Goal: Information Seeking & Learning: Learn about a topic

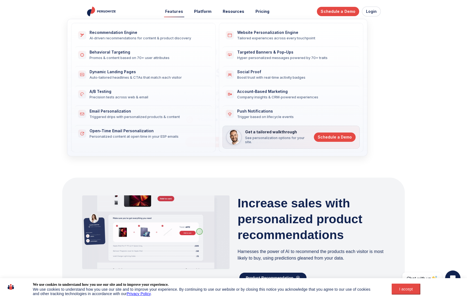
click at [175, 10] on button "Features" at bounding box center [174, 12] width 26 height 10
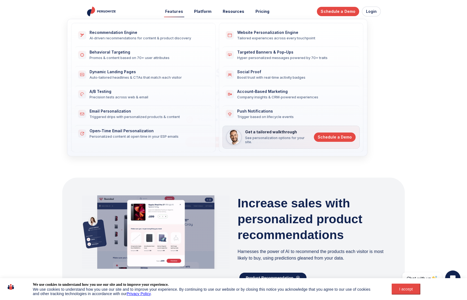
click at [181, 11] on button "Features" at bounding box center [174, 12] width 26 height 10
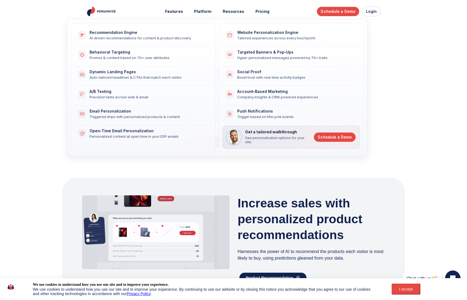
click at [121, 38] on div "AI‑driven recommendations for content & product discovery" at bounding box center [148, 37] width 116 height 5
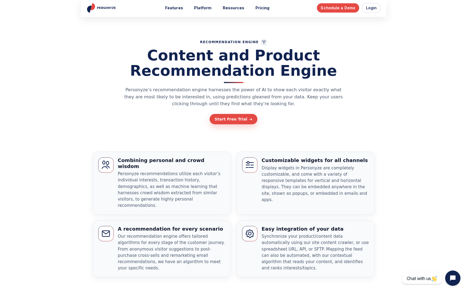
scroll to position [4, 0]
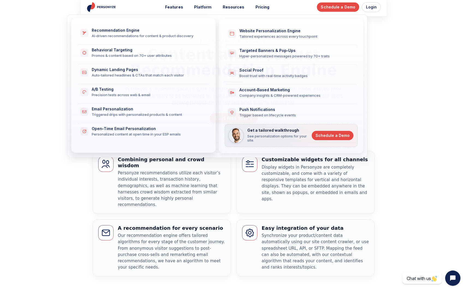
click at [132, 53] on div "Promos & content based on 70+ user attributes" at bounding box center [148, 55] width 112 height 5
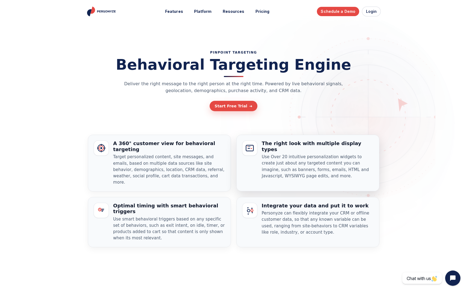
click at [317, 154] on p "Use Over 20 intuitive personalization widgets to create just about any targeted…" at bounding box center [318, 166] width 112 height 25
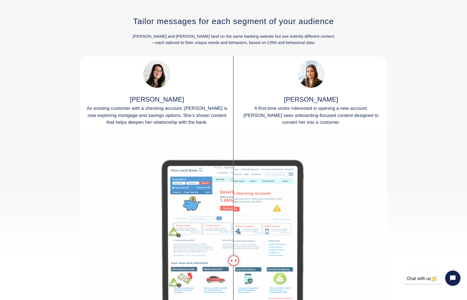
scroll to position [743, 0]
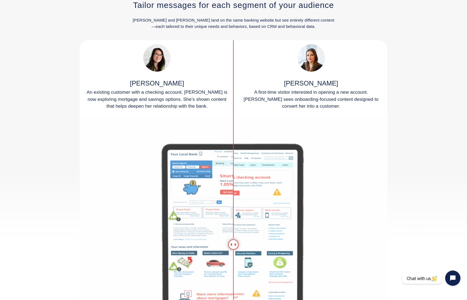
drag, startPoint x: 231, startPoint y: 218, endPoint x: 233, endPoint y: 226, distance: 9.0
click at [233, 226] on div at bounding box center [234, 244] width 308 height 256
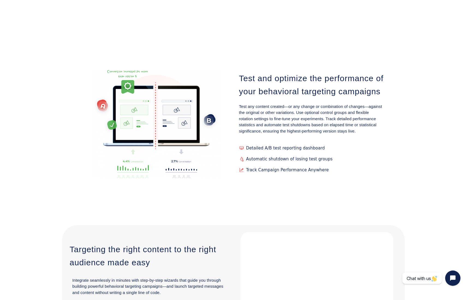
scroll to position [1129, 0]
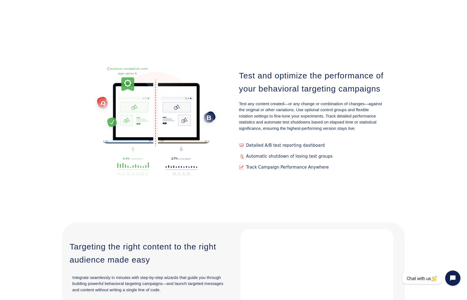
click at [291, 165] on span "Track Campaign Performance Anywhere" at bounding box center [315, 167] width 138 height 5
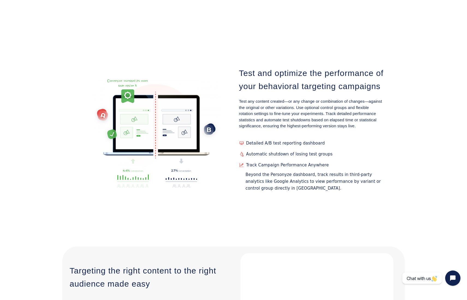
click at [297, 141] on span "Detailed A/B test reporting dashboard" at bounding box center [315, 143] width 138 height 5
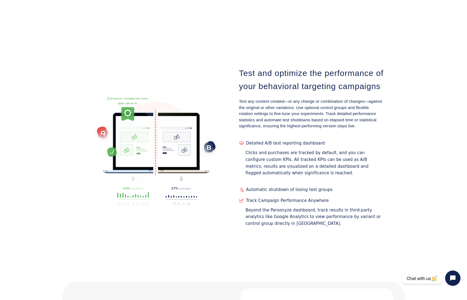
click at [297, 141] on span "Detailed A/B test reporting dashboard" at bounding box center [315, 143] width 138 height 5
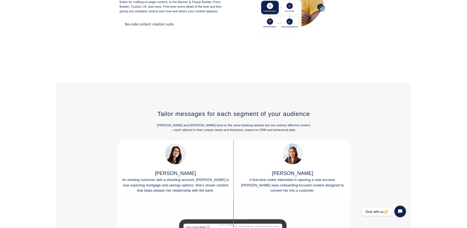
scroll to position [0, 0]
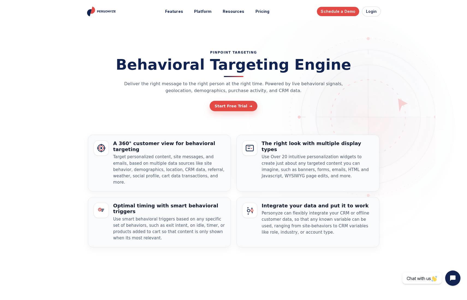
click at [78, 202] on section "Behavioral Targeting Features A 360° customer view for behavioral targeting Tar…" at bounding box center [234, 191] width 326 height 113
